Goal: Task Accomplishment & Management: Manage account settings

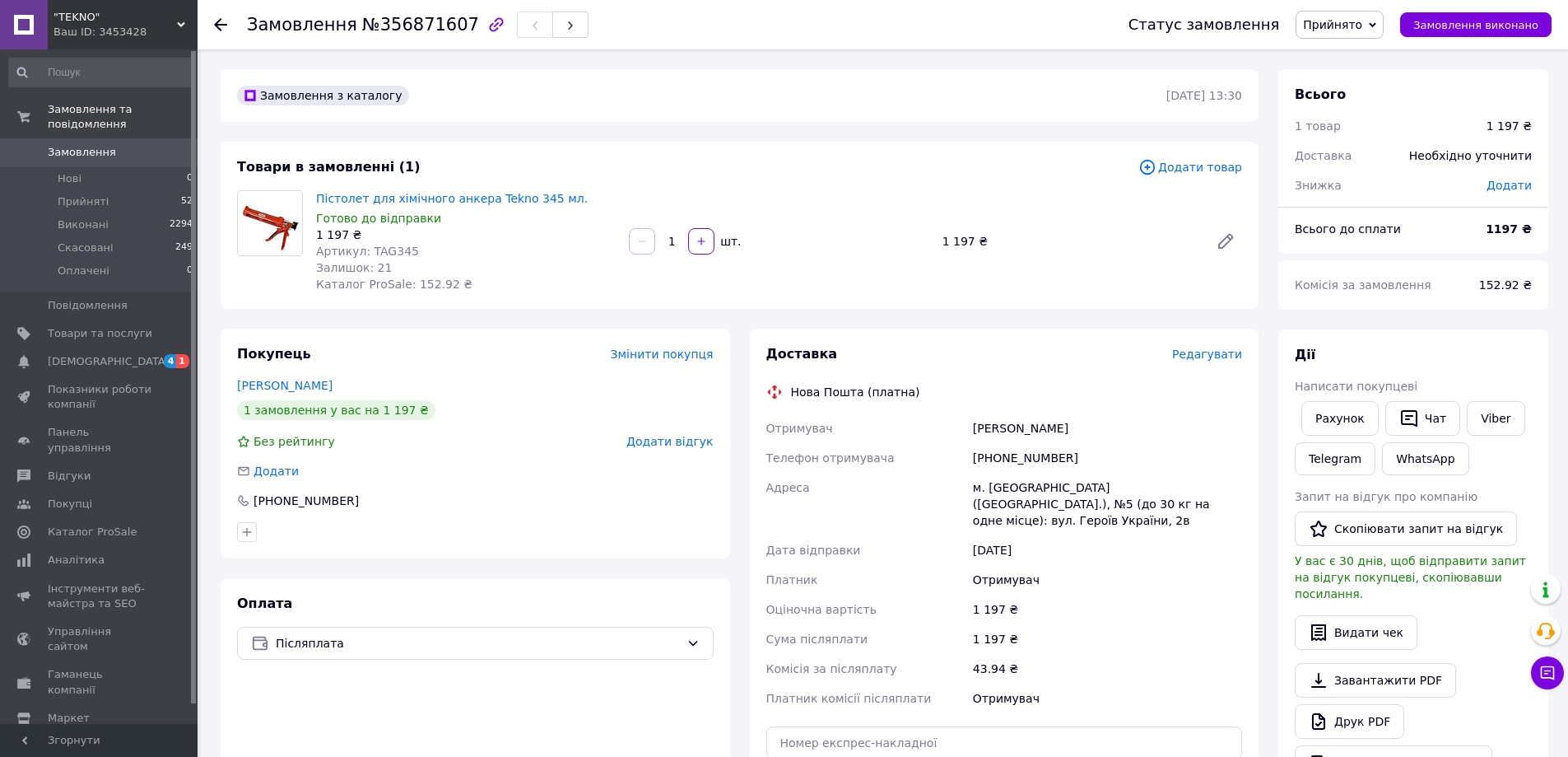
click at [394, 253] on span "Артикул: TAG345" at bounding box center [367, 251] width 103 height 13
copy span "TAG345"
click at [418, 205] on link "Пістолет для хімічного анкера Tekno 345 мл." at bounding box center [452, 199] width 272 height 13
click at [1486, 417] on link "Viber" at bounding box center [1496, 418] width 58 height 35
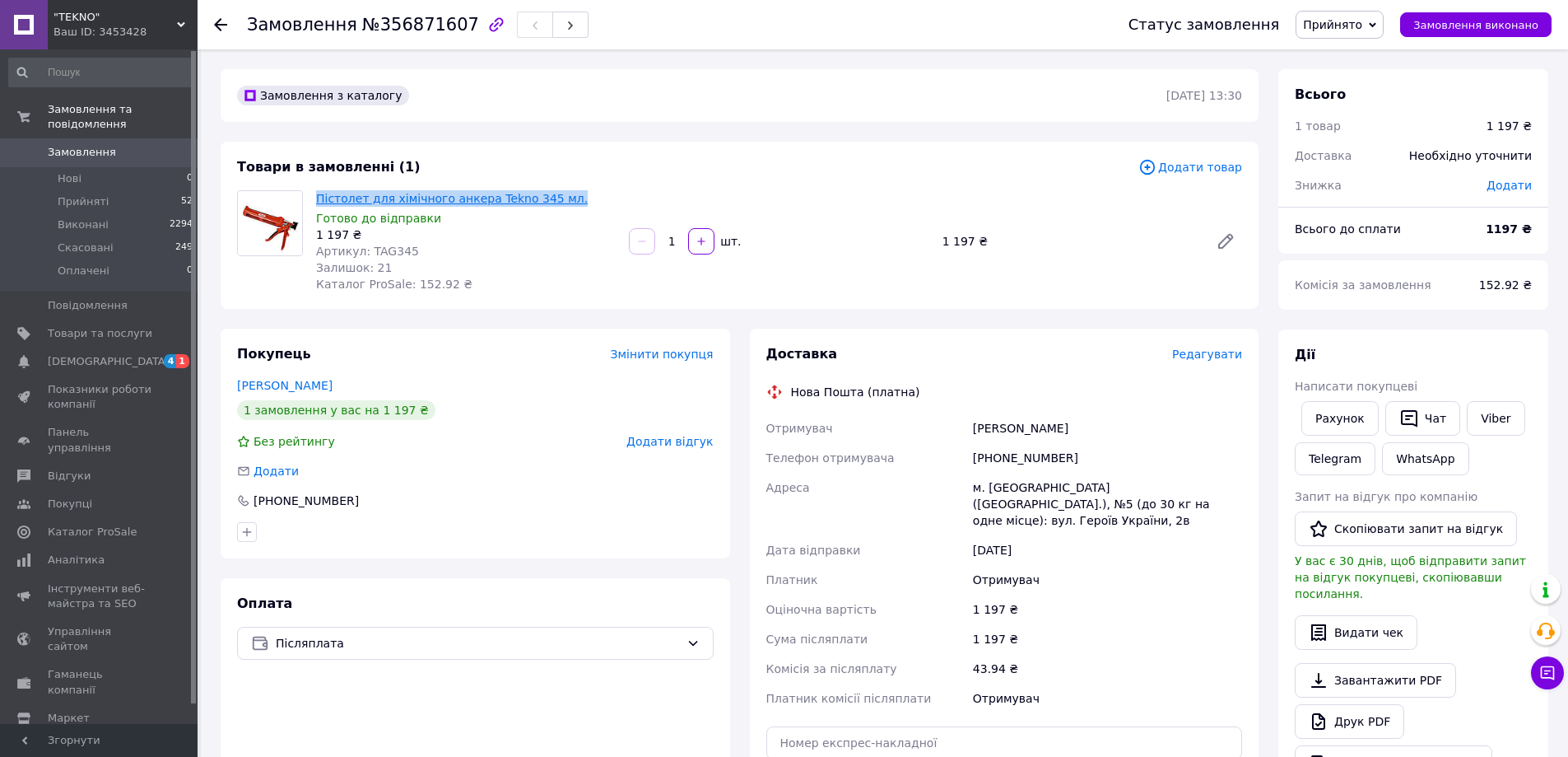
drag, startPoint x: 557, startPoint y: 197, endPoint x: 317, endPoint y: 199, distance: 240.0
click at [317, 199] on span "Пістолет для хімічного анкера Tekno 345 мл." at bounding box center [466, 199] width 300 height 16
copy link "Пістолет для хімічного анкера Tekno 345 мл."
click at [1176, 624] on div "1 197 ₴" at bounding box center [1107, 639] width 276 height 30
click at [1124, 631] on div "1 197 ₴" at bounding box center [1107, 639] width 276 height 30
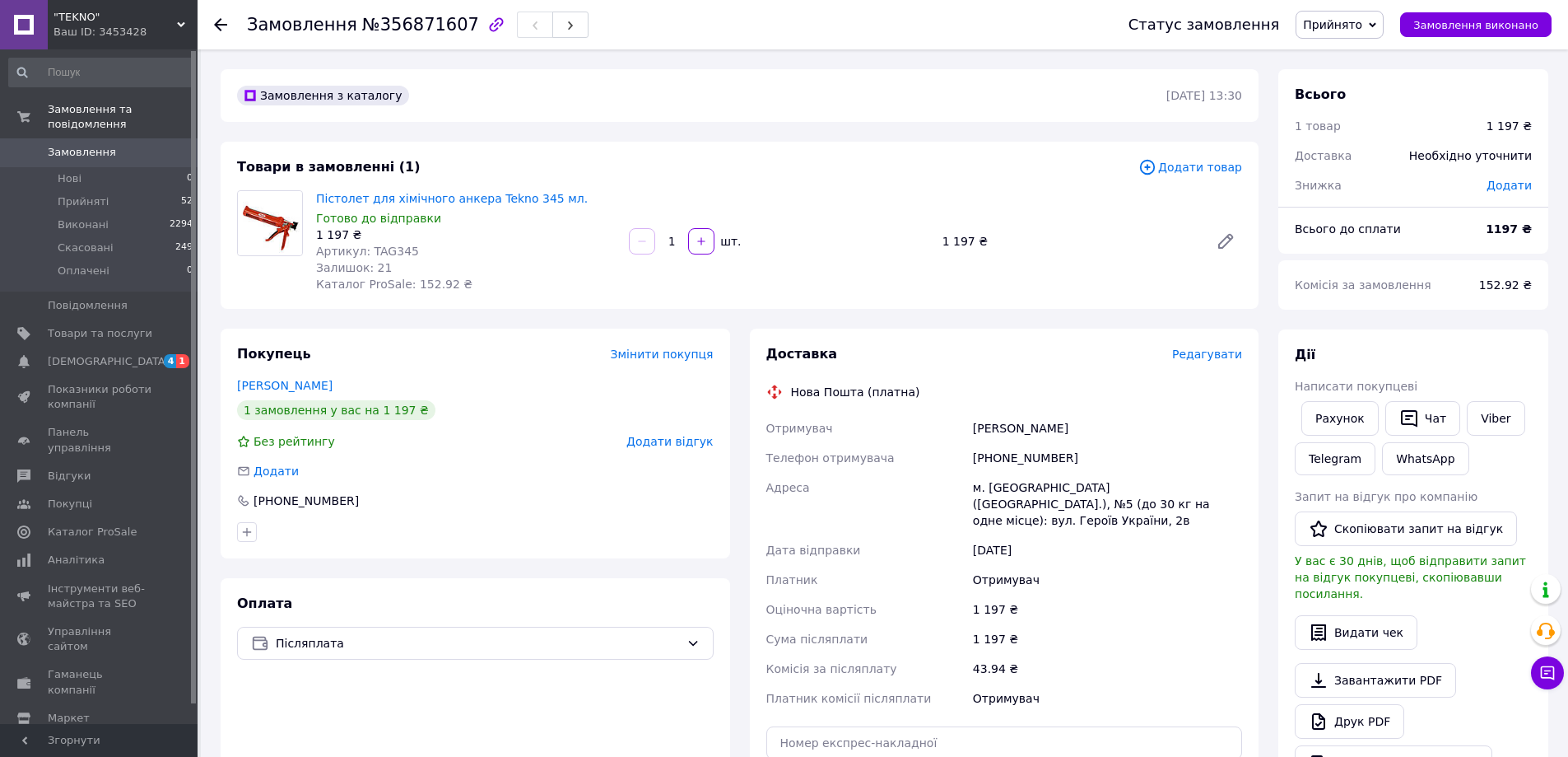
drag, startPoint x: 1077, startPoint y: 411, endPoint x: 962, endPoint y: 423, distance: 115.6
click at [962, 423] on div "Доставка Редагувати Нова Пошта (платна) Отримувач Шеховцов Эдуард Телефон отрим…" at bounding box center [1005, 609] width 477 height 527
copy div "Отримувач Шеховцов Эдуард"
click at [1021, 457] on div "[PHONE_NUMBER]" at bounding box center [1107, 458] width 276 height 30
click at [1021, 456] on div "[PHONE_NUMBER]" at bounding box center [1107, 458] width 276 height 30
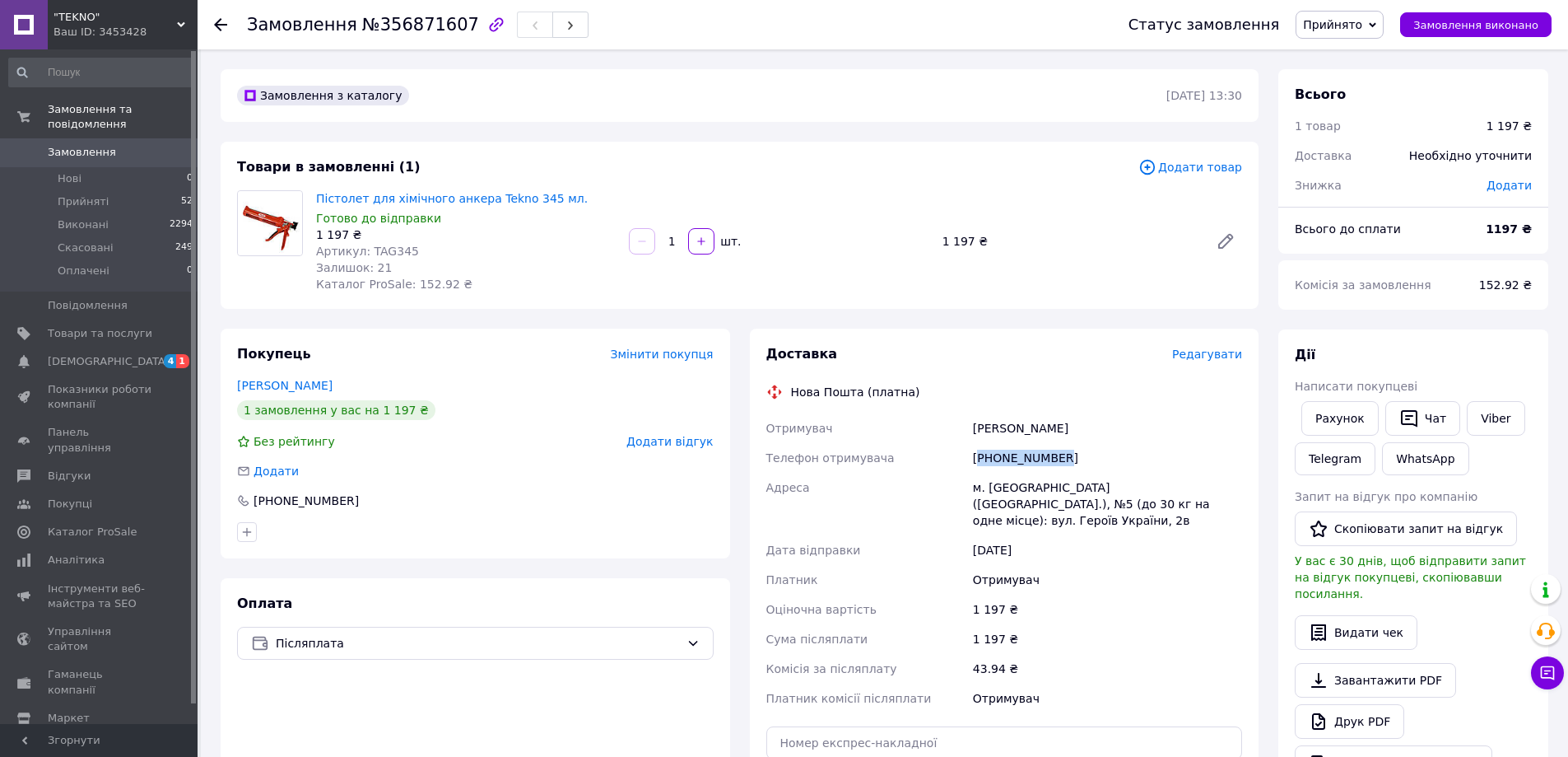
copy div "380954117670"
click at [1045, 624] on div "1 197 ₴" at bounding box center [1107, 639] width 276 height 30
click at [393, 248] on span "Артикул: TAG345" at bounding box center [367, 251] width 103 height 13
copy span "TAG345"
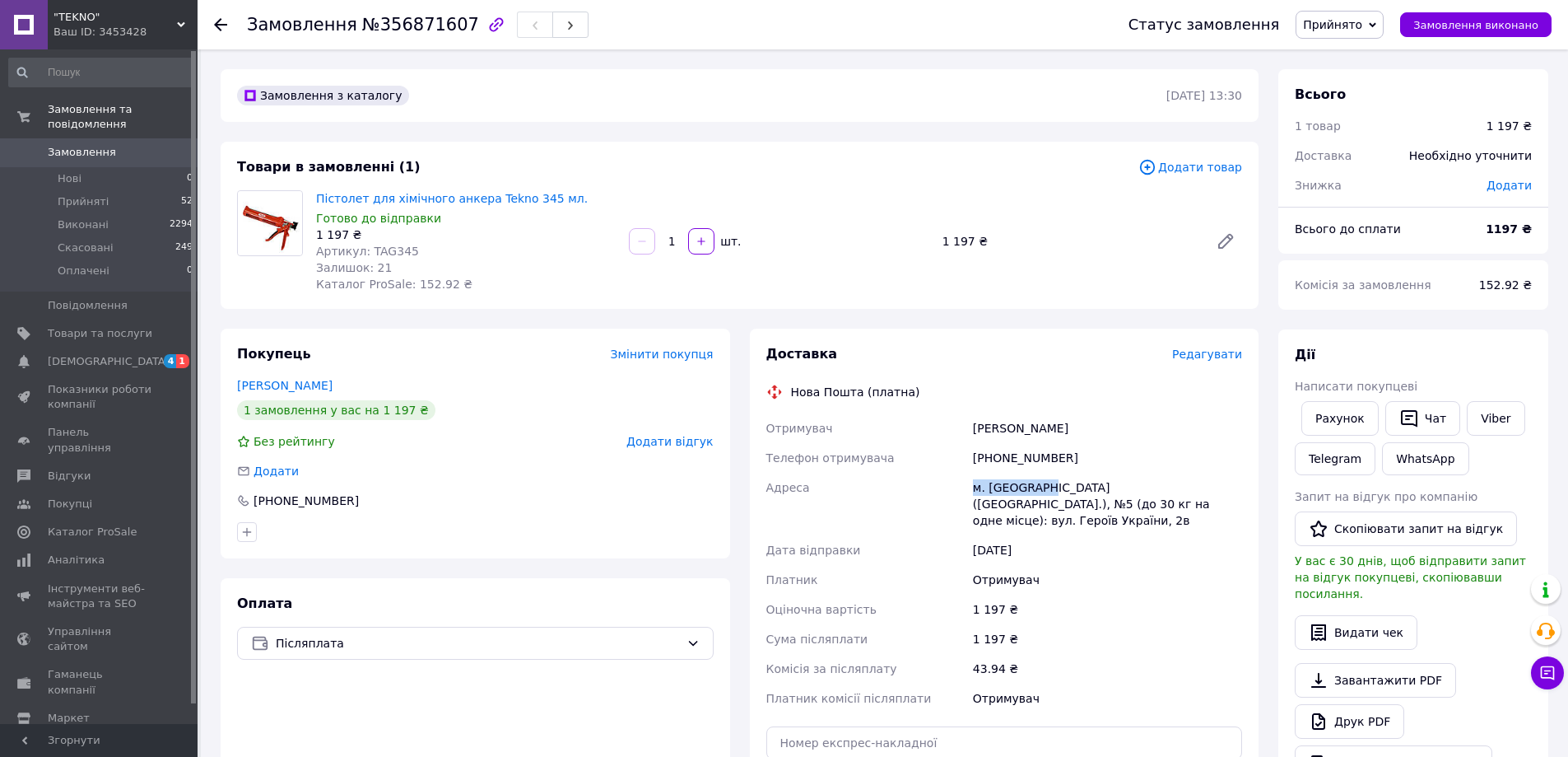
drag, startPoint x: 970, startPoint y: 482, endPoint x: 1040, endPoint y: 489, distance: 70.3
click at [1040, 489] on div "м. [GEOGRAPHIC_DATA] ([GEOGRAPHIC_DATA].), №5 (до 30 кг на одне місце): вул. Ге…" at bounding box center [1107, 504] width 276 height 63
copy div "м. Павлоград"
click at [1198, 482] on div "м. [GEOGRAPHIC_DATA] ([GEOGRAPHIC_DATA].), №5 (до 30 кг на одне місце): вул. Ге…" at bounding box center [1107, 504] width 276 height 63
drag, startPoint x: 1202, startPoint y: 485, endPoint x: 1183, endPoint y: 479, distance: 19.9
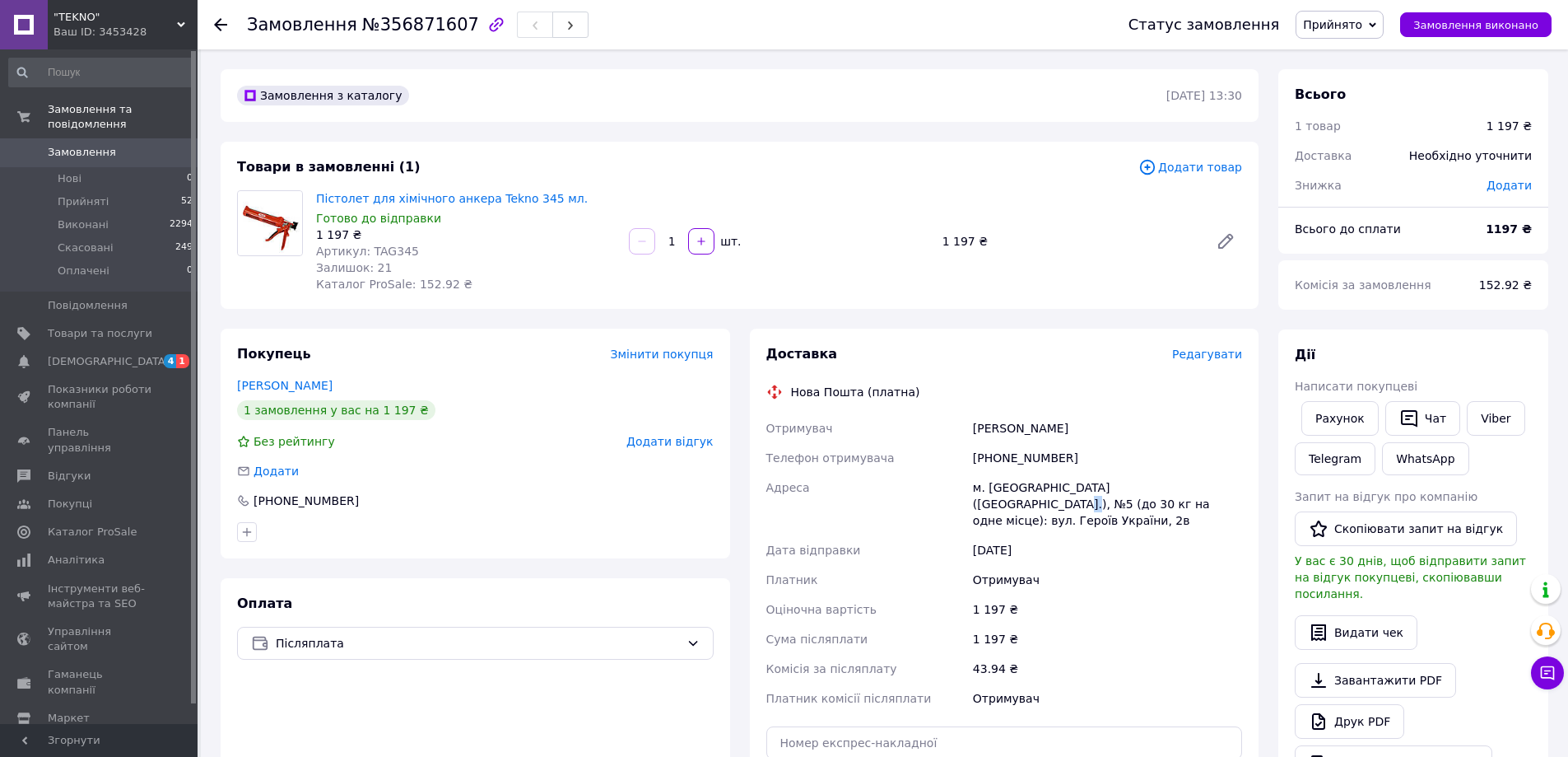
copy div "№5"
click at [930, 535] on div "Дата відправки" at bounding box center [866, 550] width 207 height 30
click at [930, 538] on div "Дата відправки" at bounding box center [866, 550] width 207 height 30
click at [945, 456] on div "Телефон отримувача" at bounding box center [866, 458] width 207 height 30
